Goal: Transaction & Acquisition: Purchase product/service

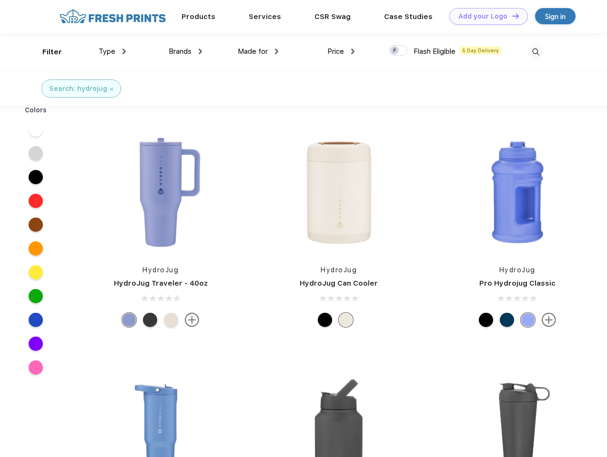
click at [485, 16] on link "Add your Logo Design Tool" at bounding box center [488, 16] width 79 height 17
click at [0, 0] on div "Design Tool" at bounding box center [0, 0] width 0 height 0
click at [511, 16] on link "Add your Logo Design Tool" at bounding box center [488, 16] width 79 height 17
click at [46, 52] on div "Filter" at bounding box center [52, 52] width 20 height 11
click at [112, 51] on span "Type" at bounding box center [107, 51] width 17 height 9
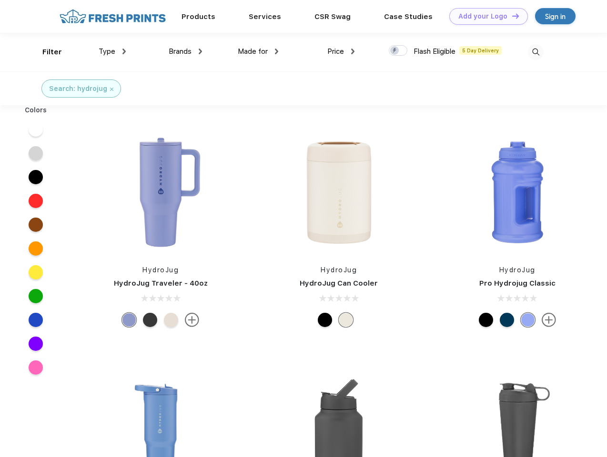
click at [185, 51] on span "Brands" at bounding box center [180, 51] width 23 height 9
click at [258, 51] on span "Made for" at bounding box center [253, 51] width 30 height 9
click at [341, 51] on span "Price" at bounding box center [335, 51] width 17 height 9
click at [398, 51] on div at bounding box center [398, 50] width 19 height 10
click at [395, 51] on input "checkbox" at bounding box center [392, 48] width 6 height 6
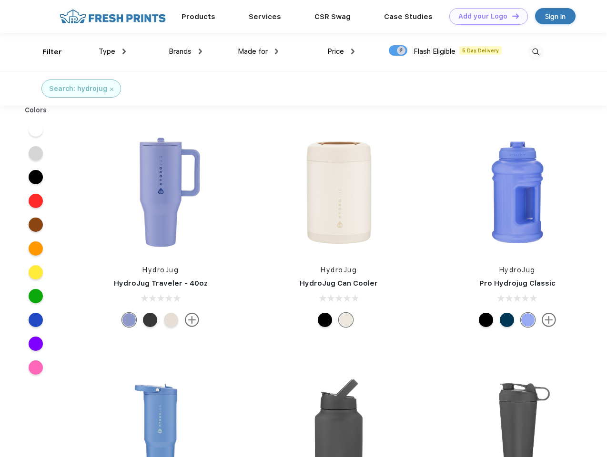
click at [535, 52] on img at bounding box center [536, 52] width 16 height 16
